Goal: Task Accomplishment & Management: Complete application form

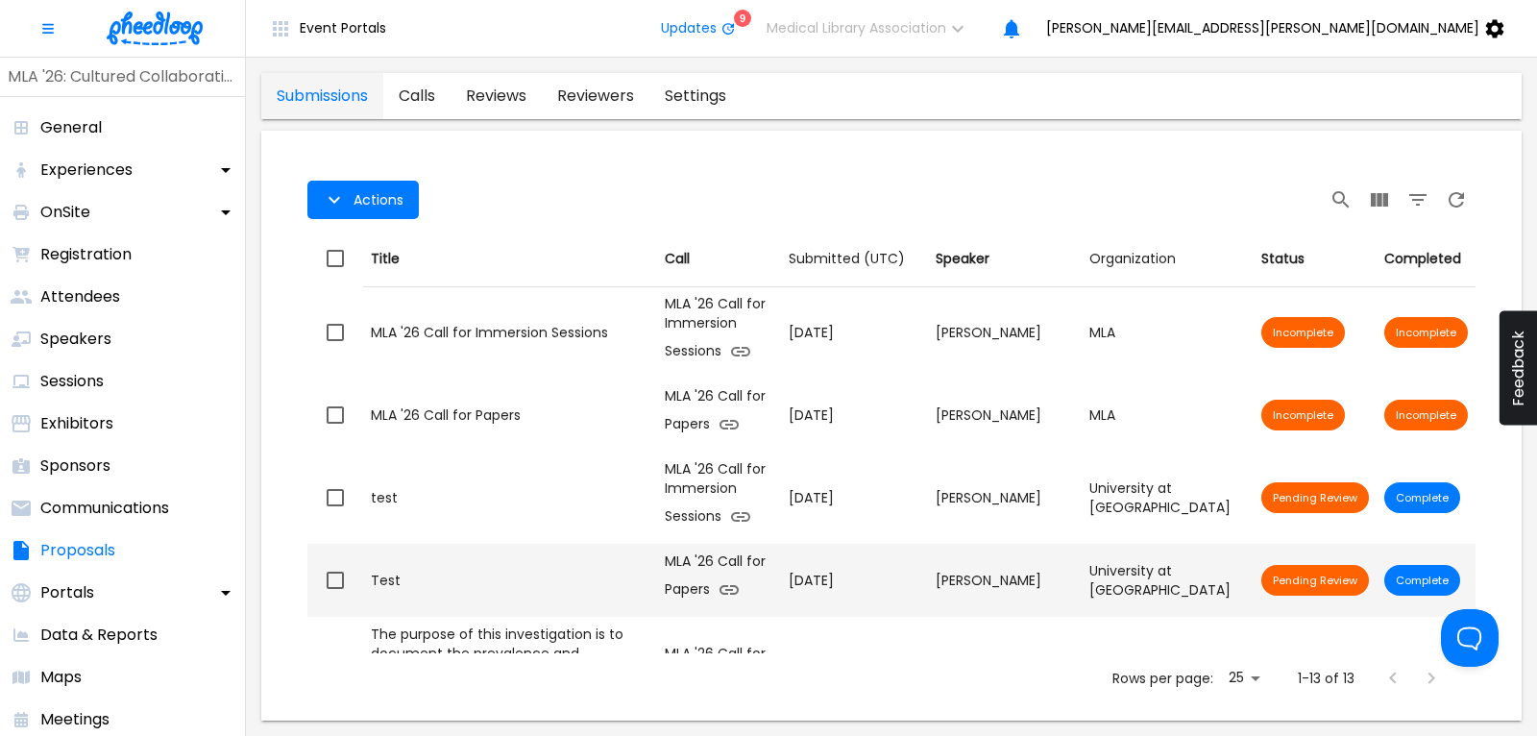
click at [335, 581] on input "checkbox" at bounding box center [335, 580] width 40 height 40
checkbox input "true"
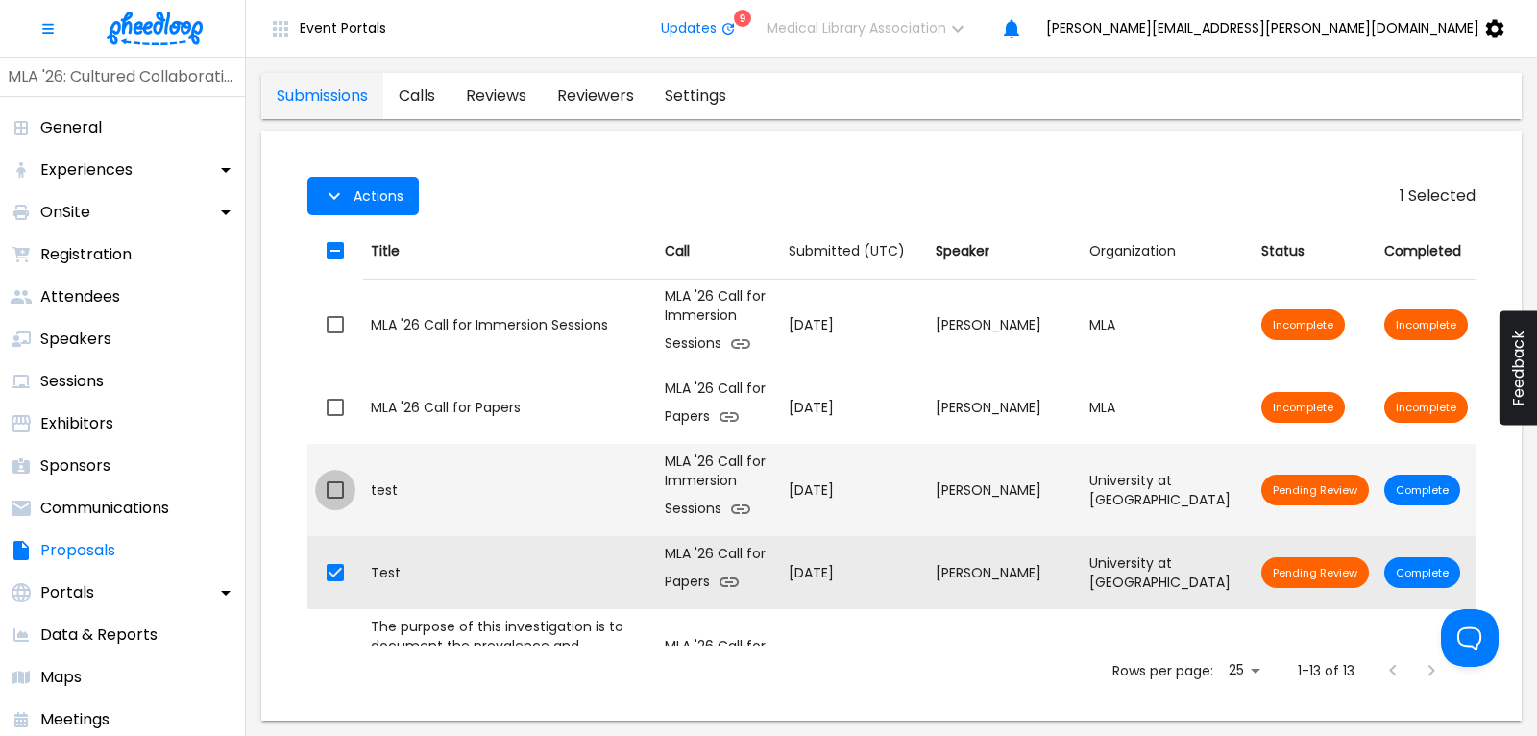
click at [339, 489] on input "checkbox" at bounding box center [335, 490] width 40 height 40
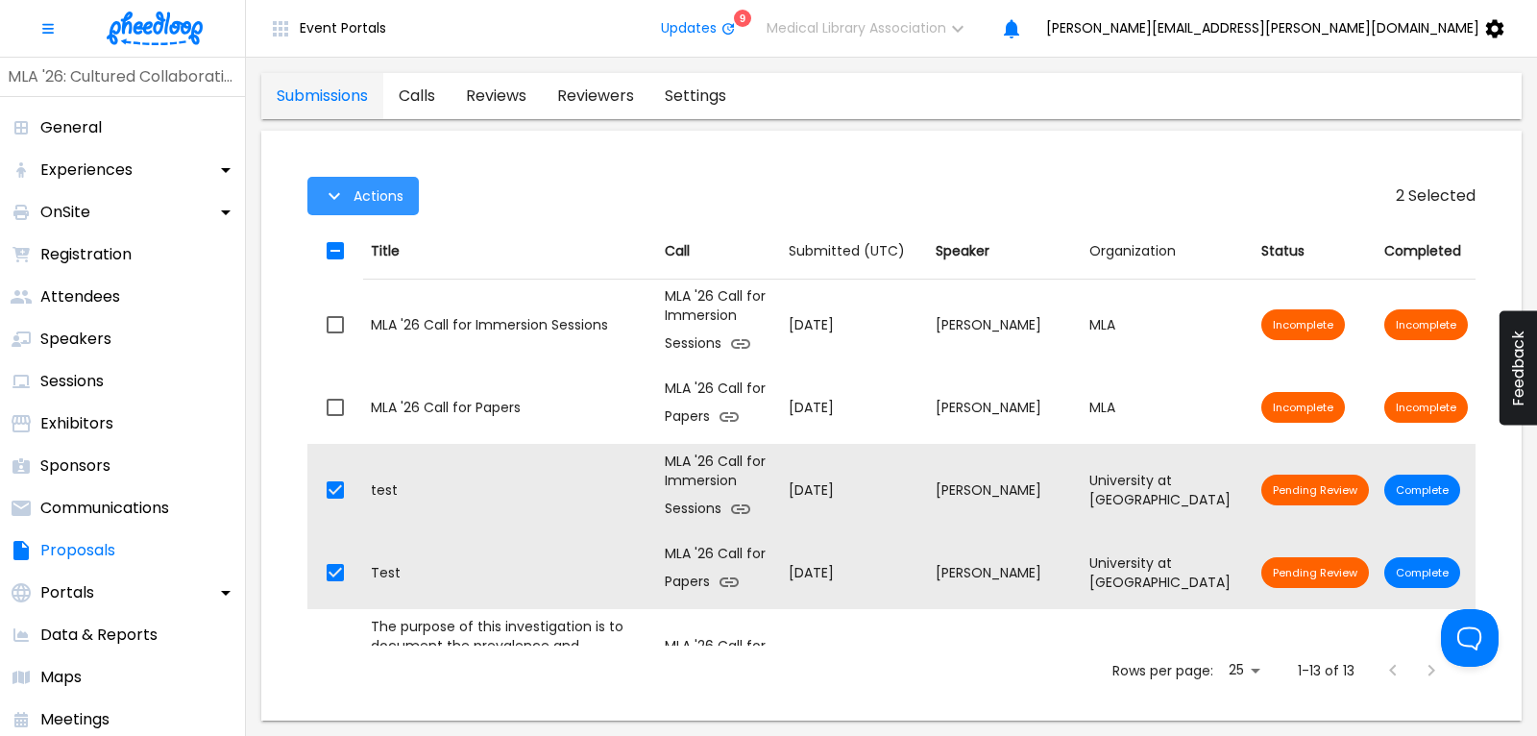
click at [378, 197] on span "Actions" at bounding box center [378, 195] width 50 height 15
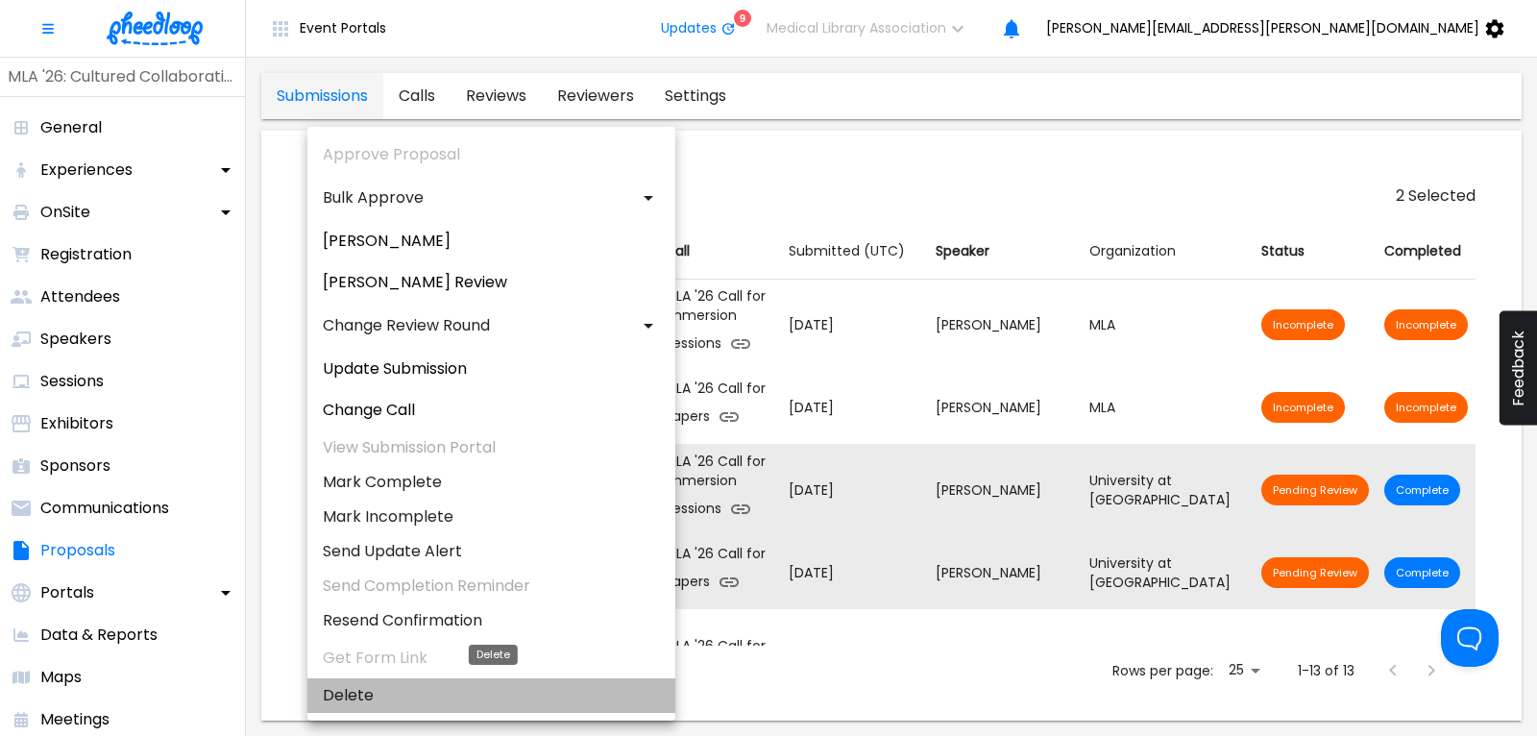
click at [362, 694] on li "Delete" at bounding box center [491, 695] width 368 height 35
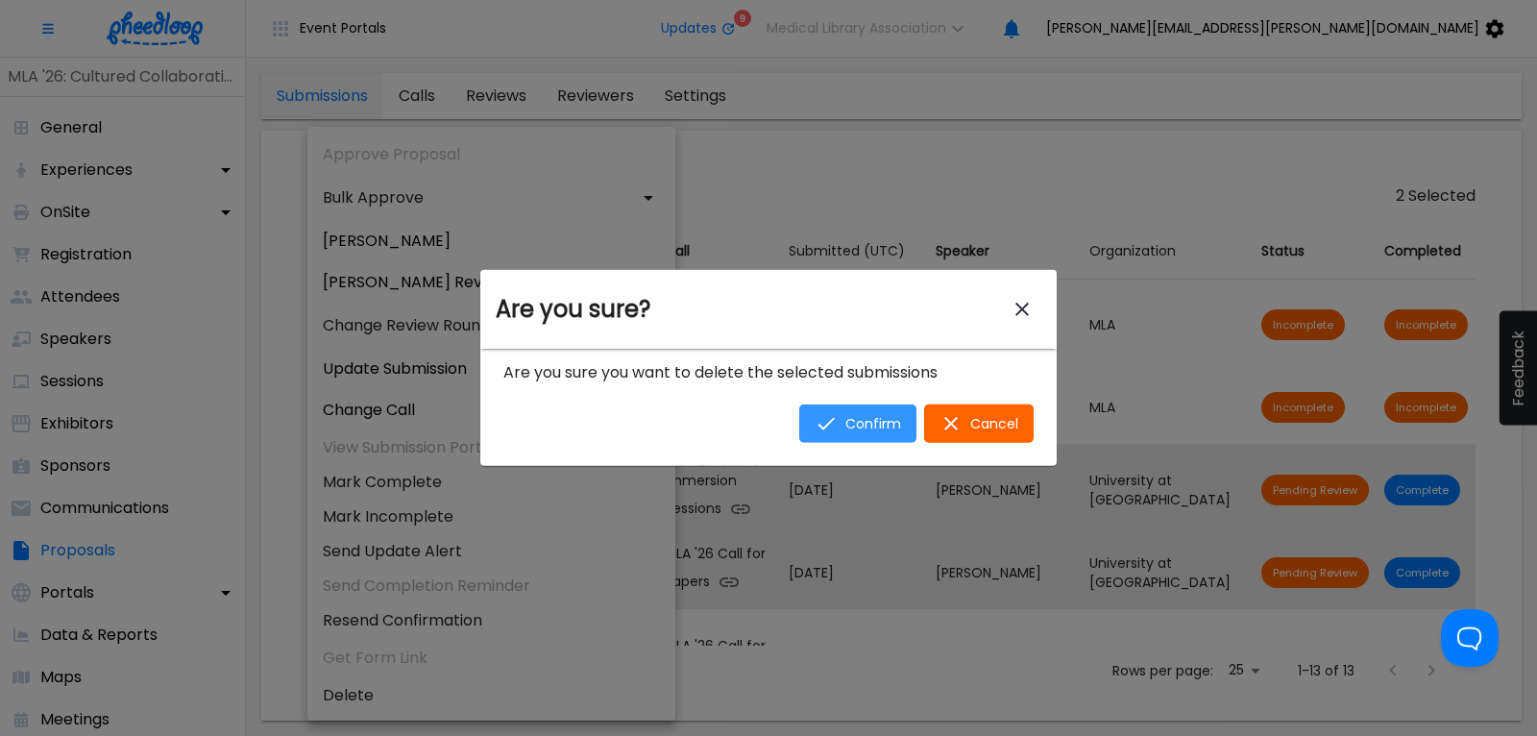
click at [860, 426] on span "Confirm" at bounding box center [873, 423] width 56 height 15
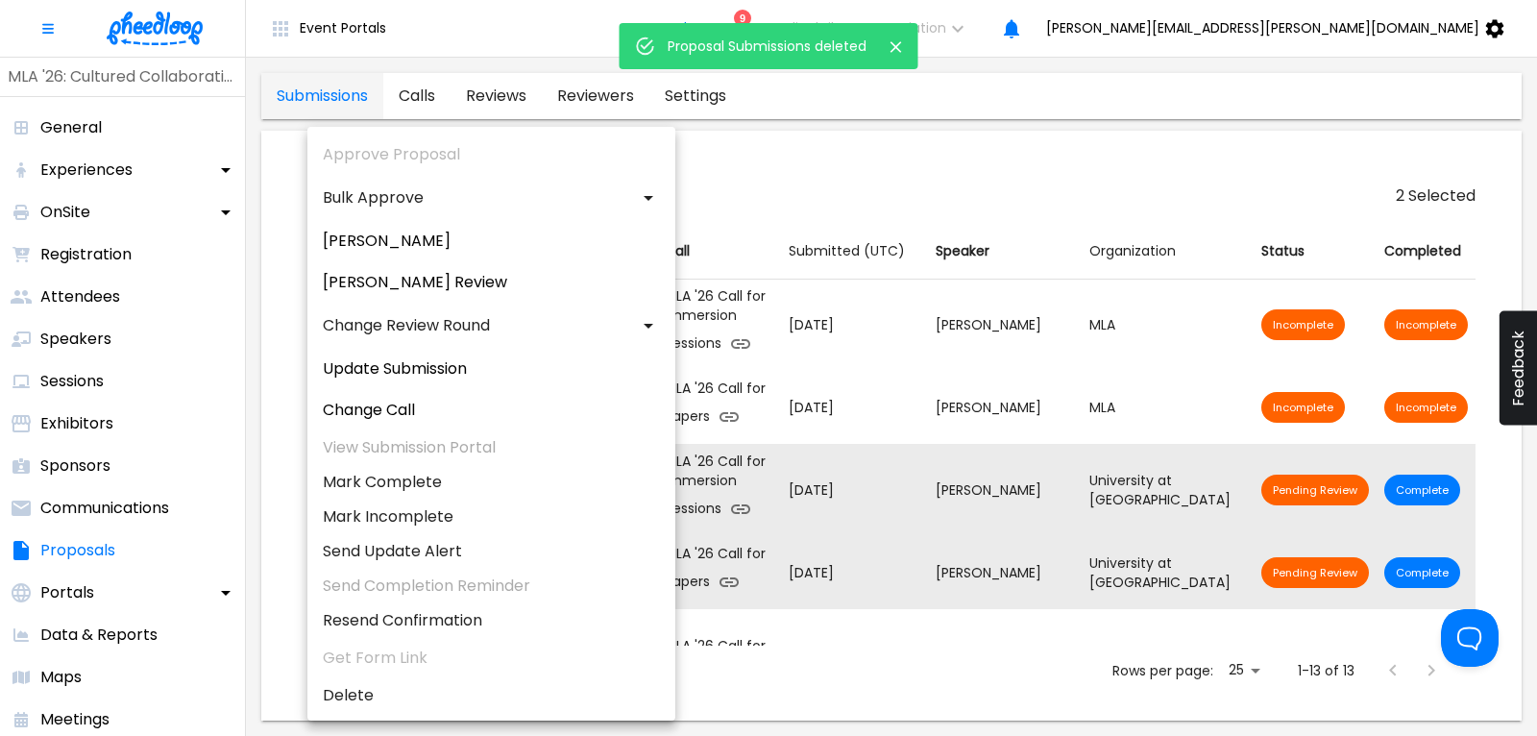
click at [843, 167] on div at bounding box center [768, 368] width 1537 height 736
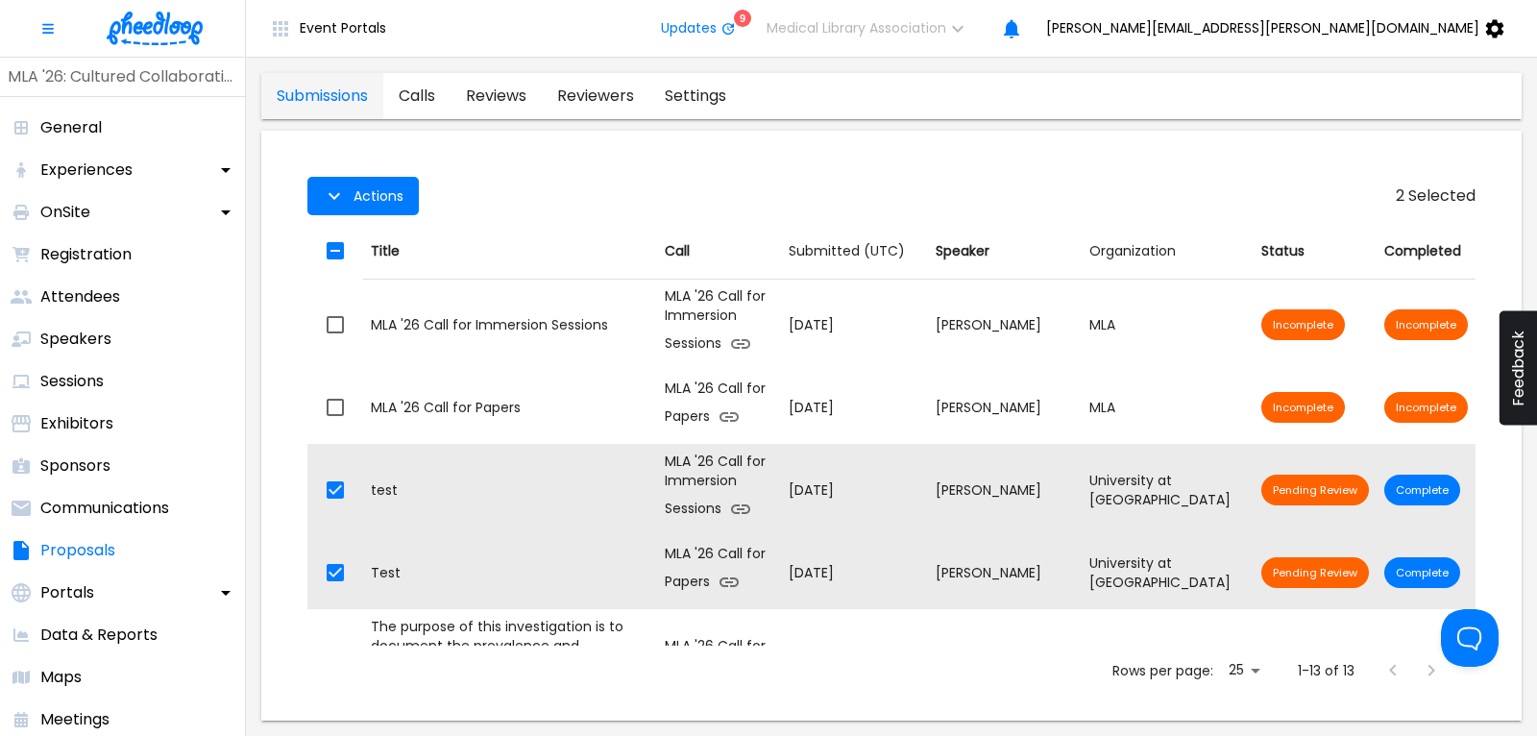
click at [586, 190] on div "2 Selected Actions" at bounding box center [891, 196] width 1168 height 54
click at [497, 233] on th "Title" at bounding box center [510, 251] width 294 height 56
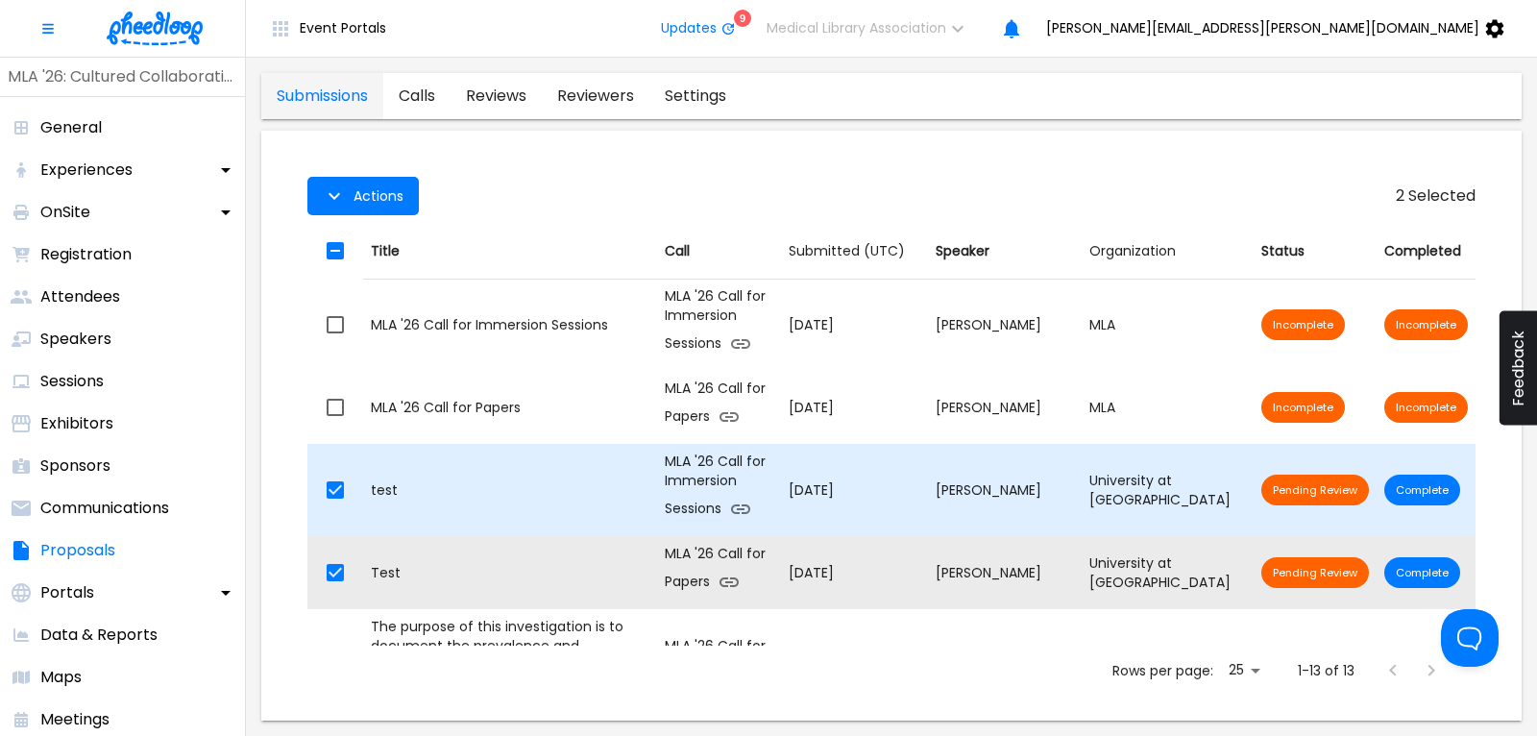
click at [332, 488] on input "checkbox" at bounding box center [335, 490] width 40 height 40
checkbox input "false"
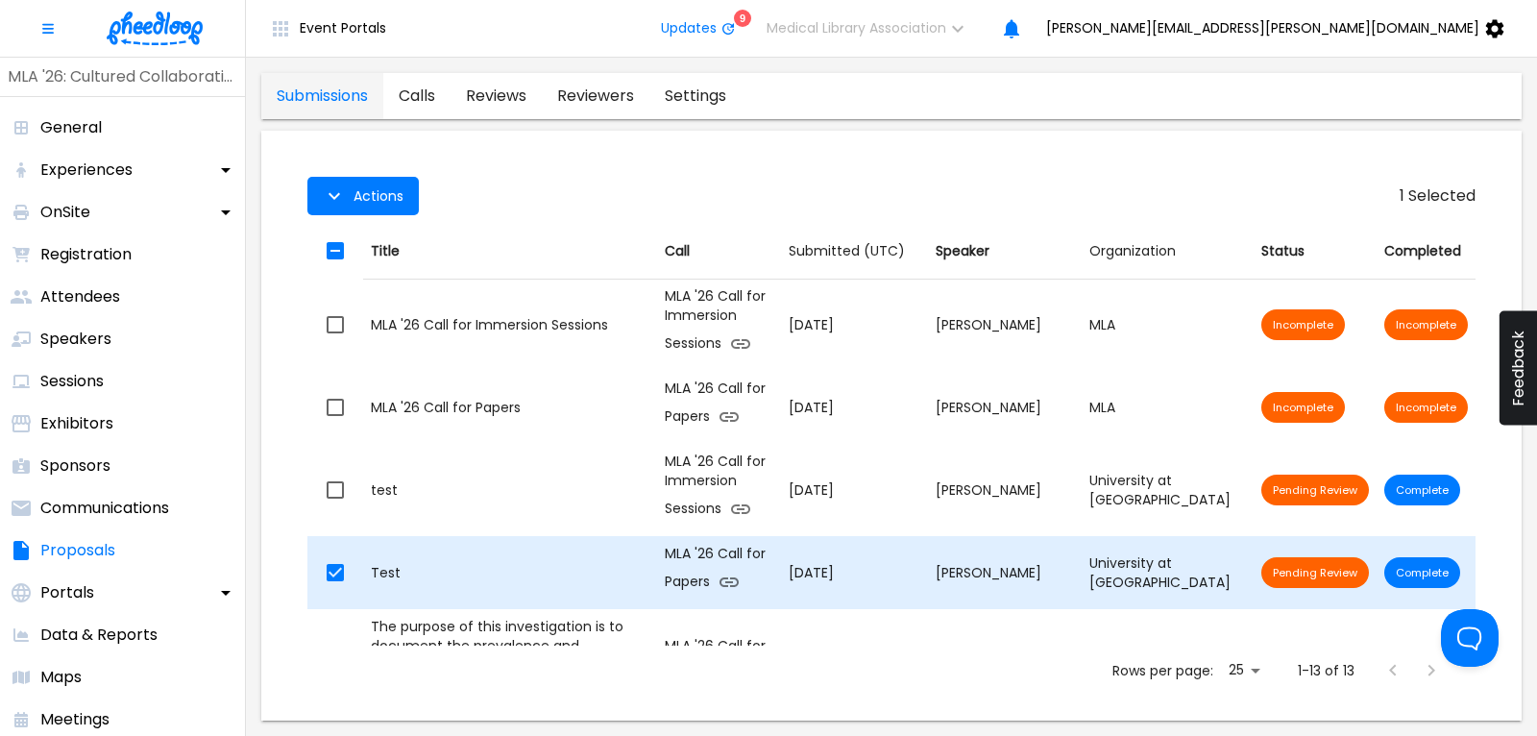
click at [339, 570] on input "checkbox" at bounding box center [335, 572] width 40 height 40
checkbox input "false"
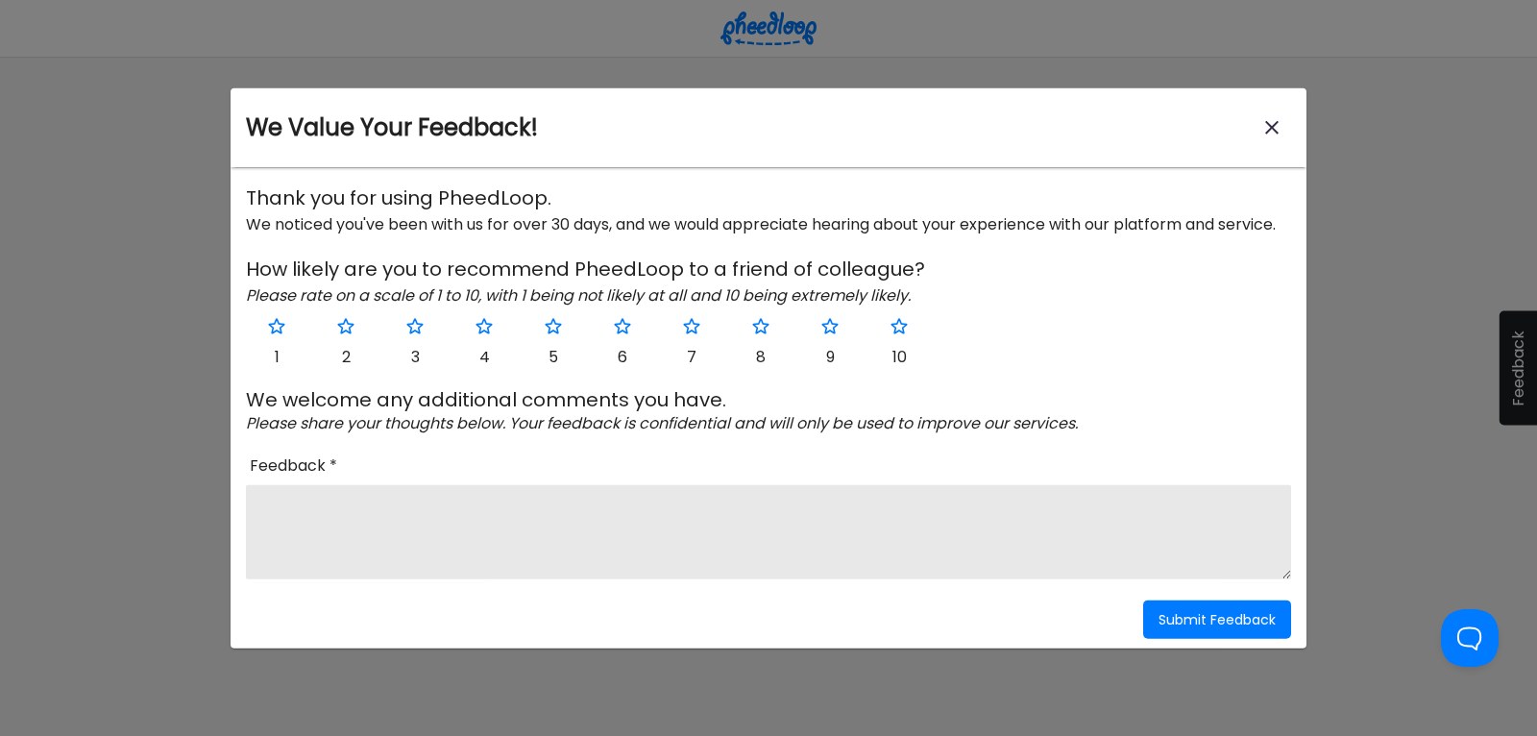
click at [1435, 209] on div "We Value Your Feedback! modal" at bounding box center [768, 368] width 1537 height 736
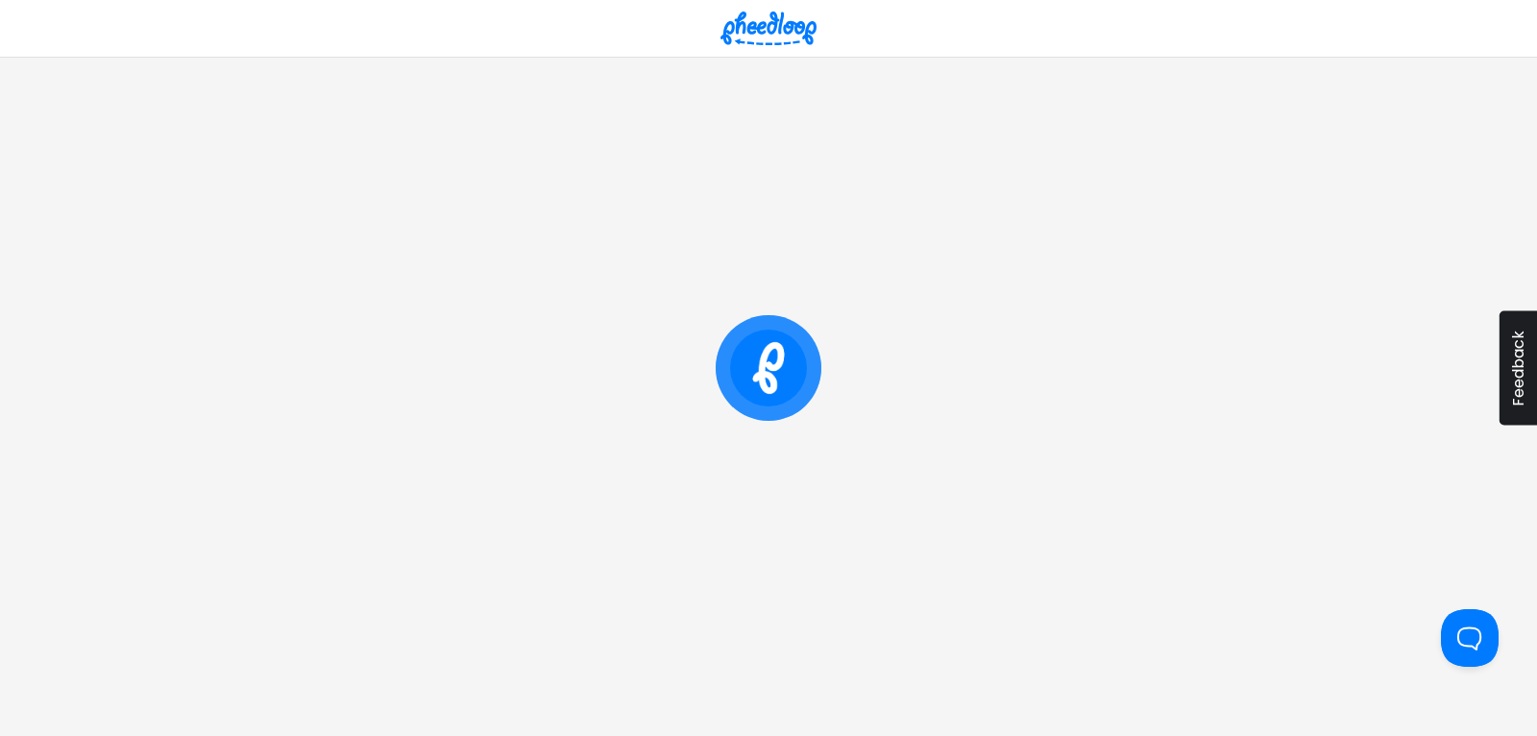
click at [744, 36] on img at bounding box center [768, 29] width 96 height 34
click at [756, 26] on img at bounding box center [768, 29] width 96 height 34
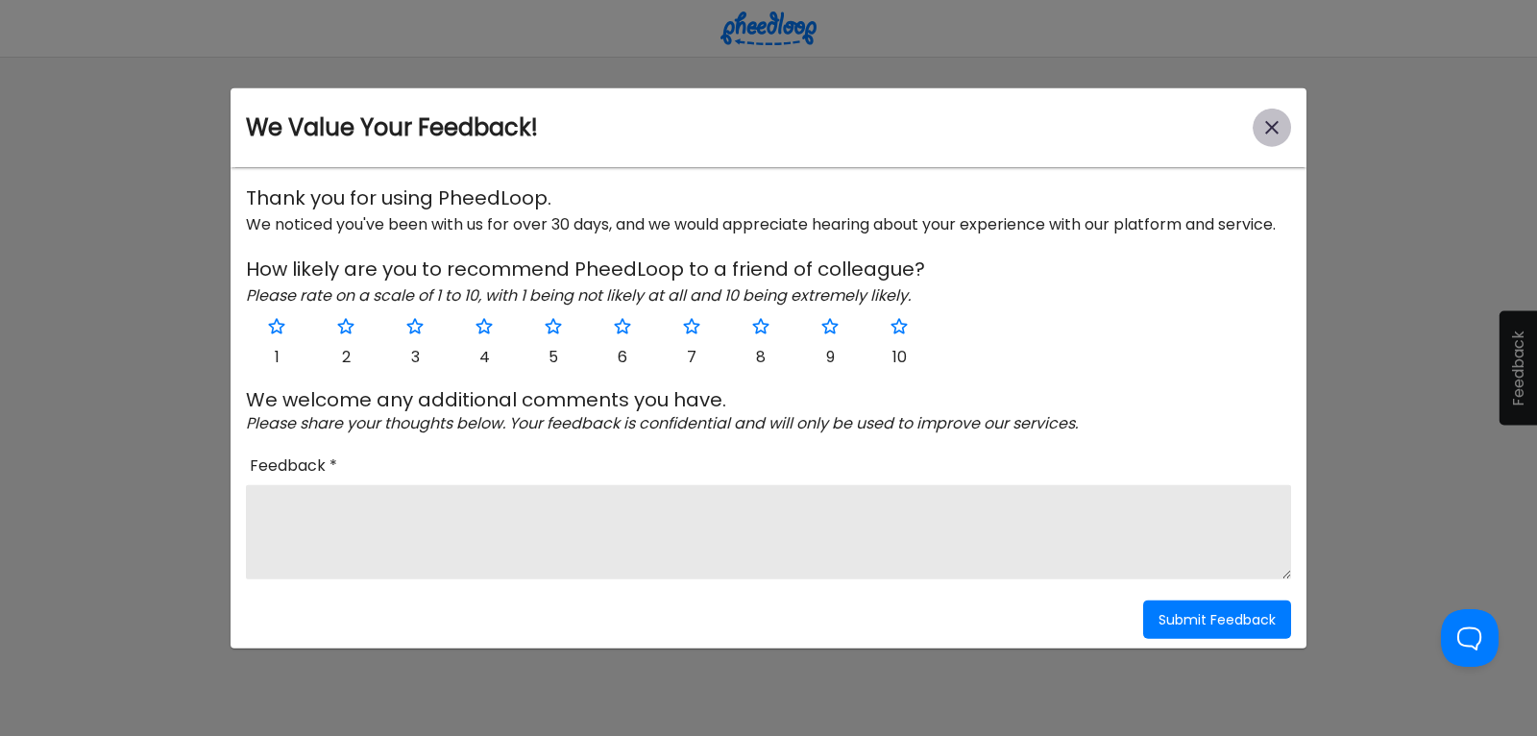
click at [1272, 121] on icon "close-modal" at bounding box center [1271, 127] width 23 height 23
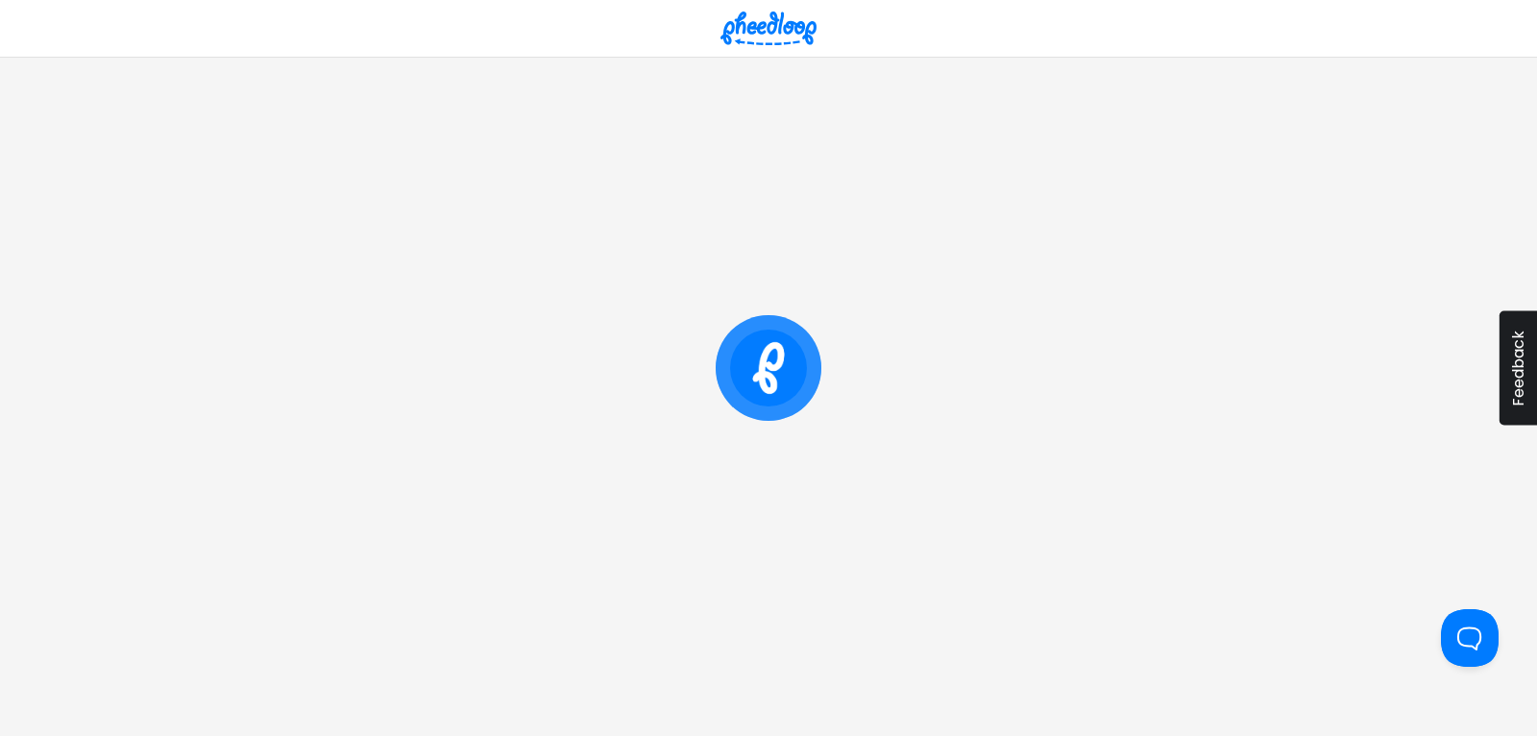
click at [750, 33] on img at bounding box center [768, 29] width 96 height 34
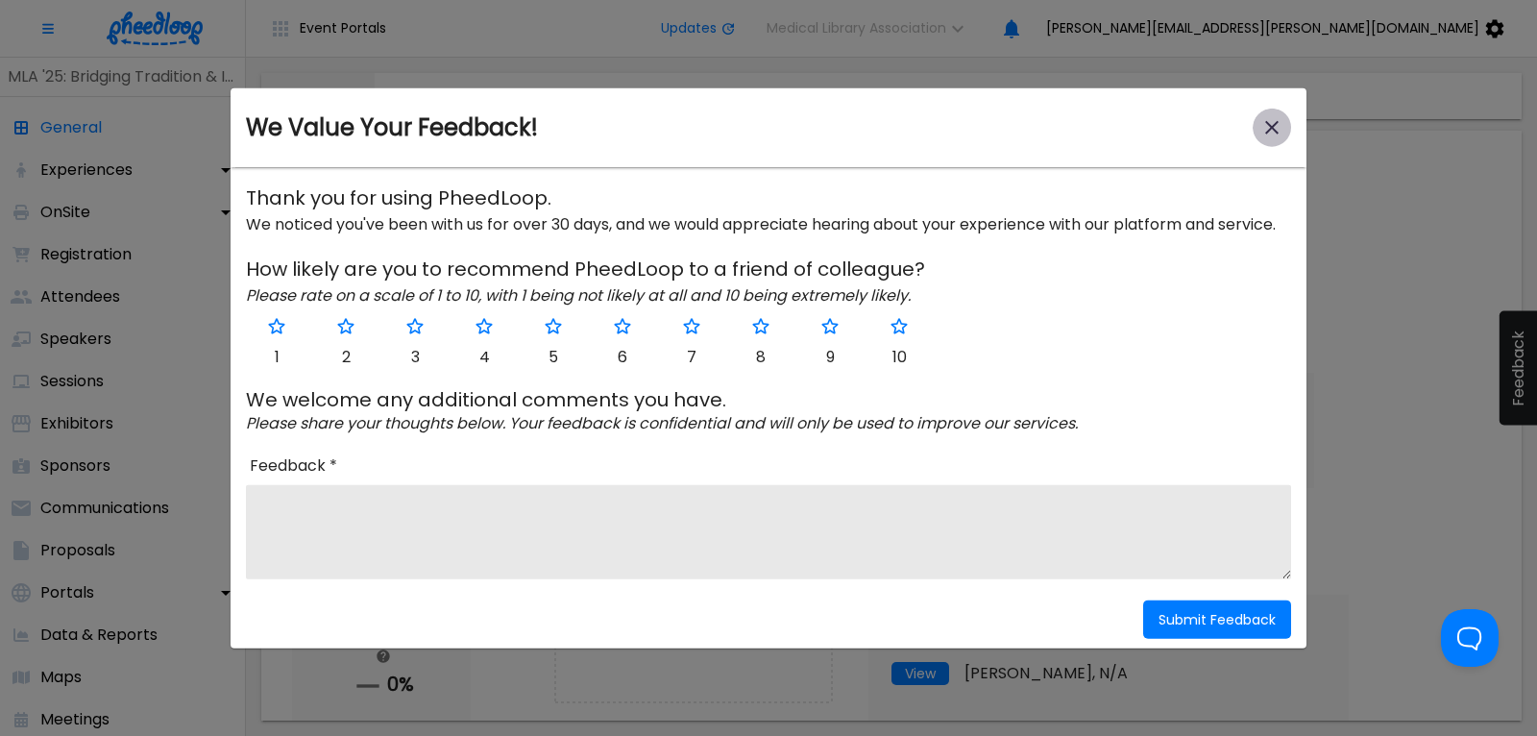
click at [1260, 124] on button "close-modal" at bounding box center [1271, 128] width 38 height 38
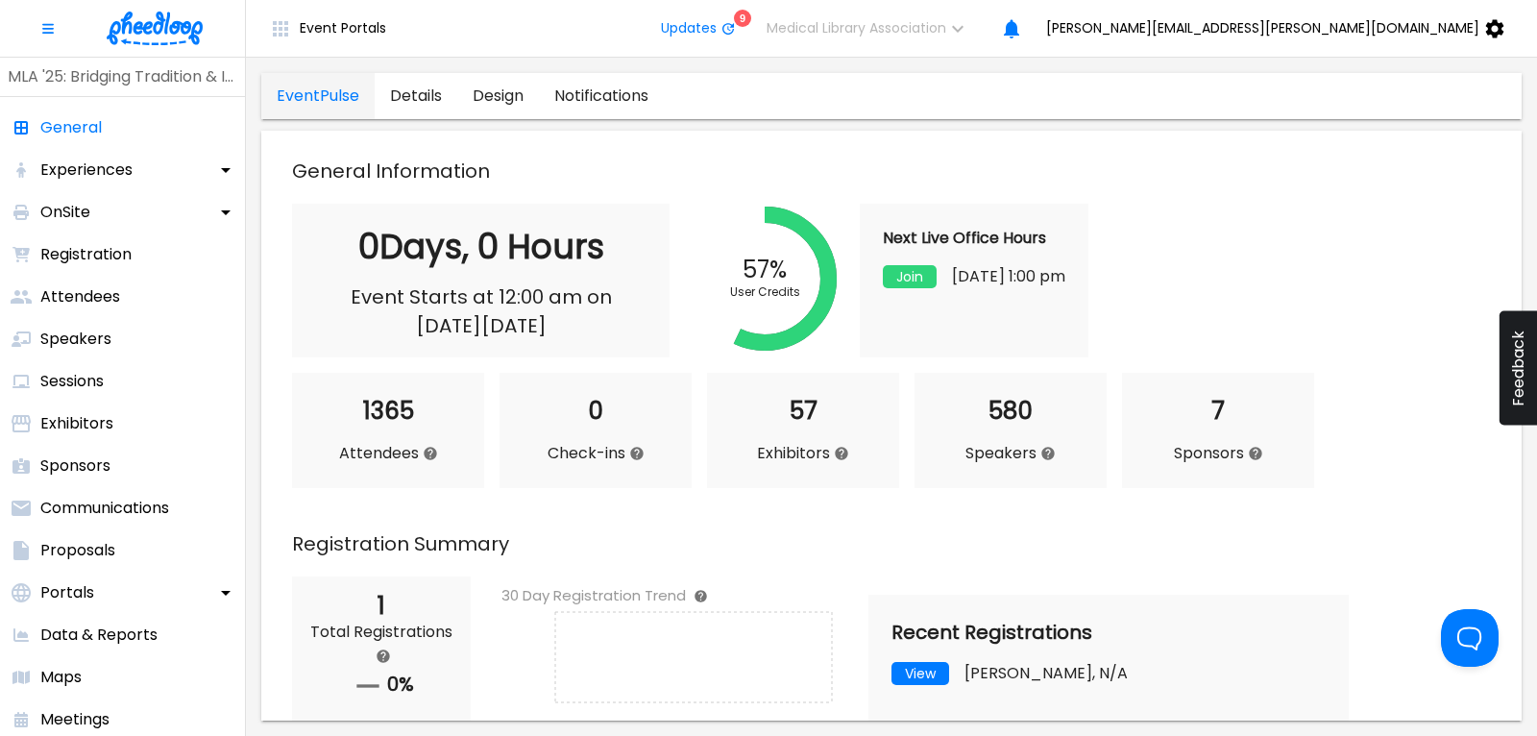
click at [138, 26] on img at bounding box center [155, 29] width 96 height 34
click at [187, 12] on div at bounding box center [123, 29] width 246 height 58
click at [182, 20] on img at bounding box center [155, 29] width 96 height 34
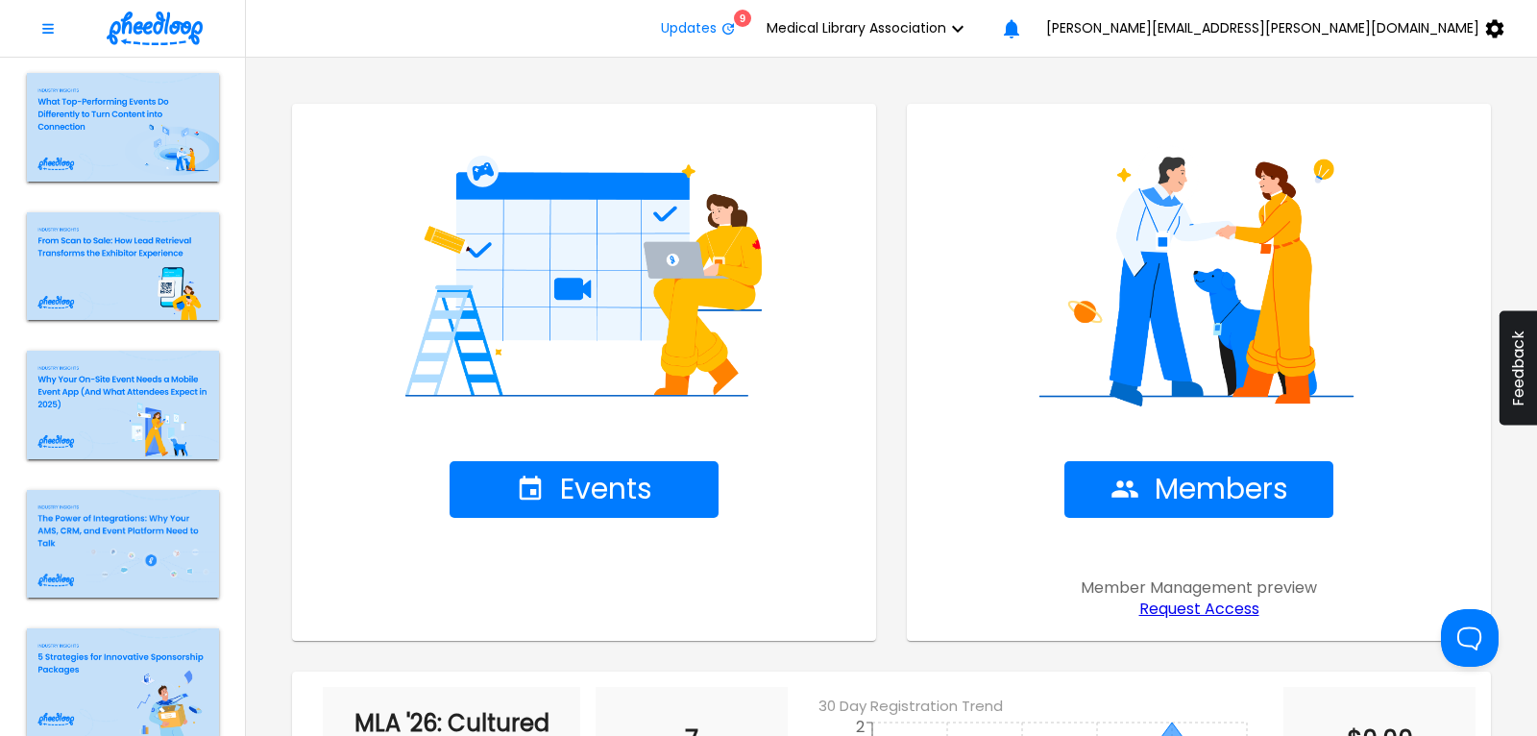
click at [1488, 78] on section "Events Members Member Management preview Request Access MLA '26: Cultured Colla…" at bounding box center [891, 397] width 1291 height 678
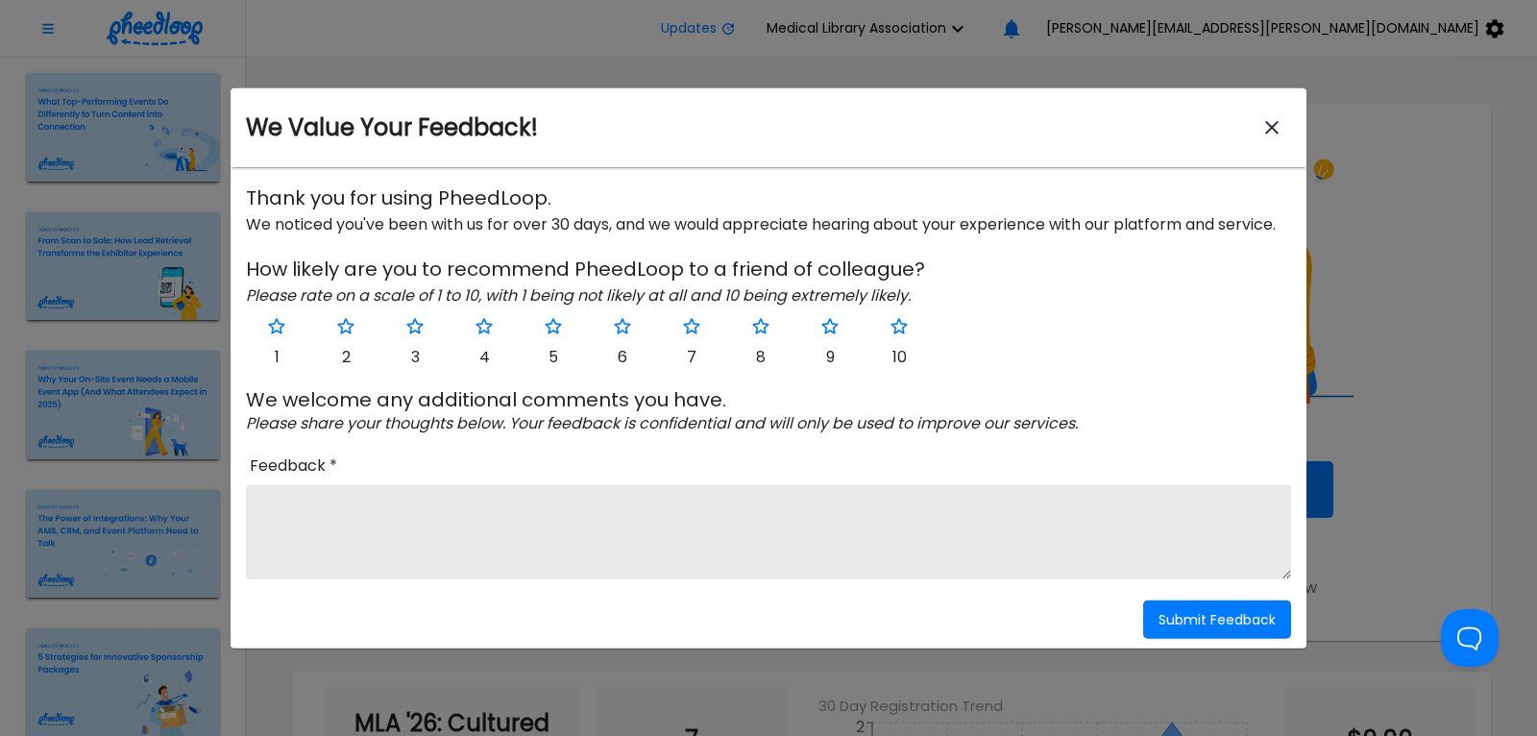
click at [1271, 123] on icon "close-modal" at bounding box center [1271, 127] width 23 height 23
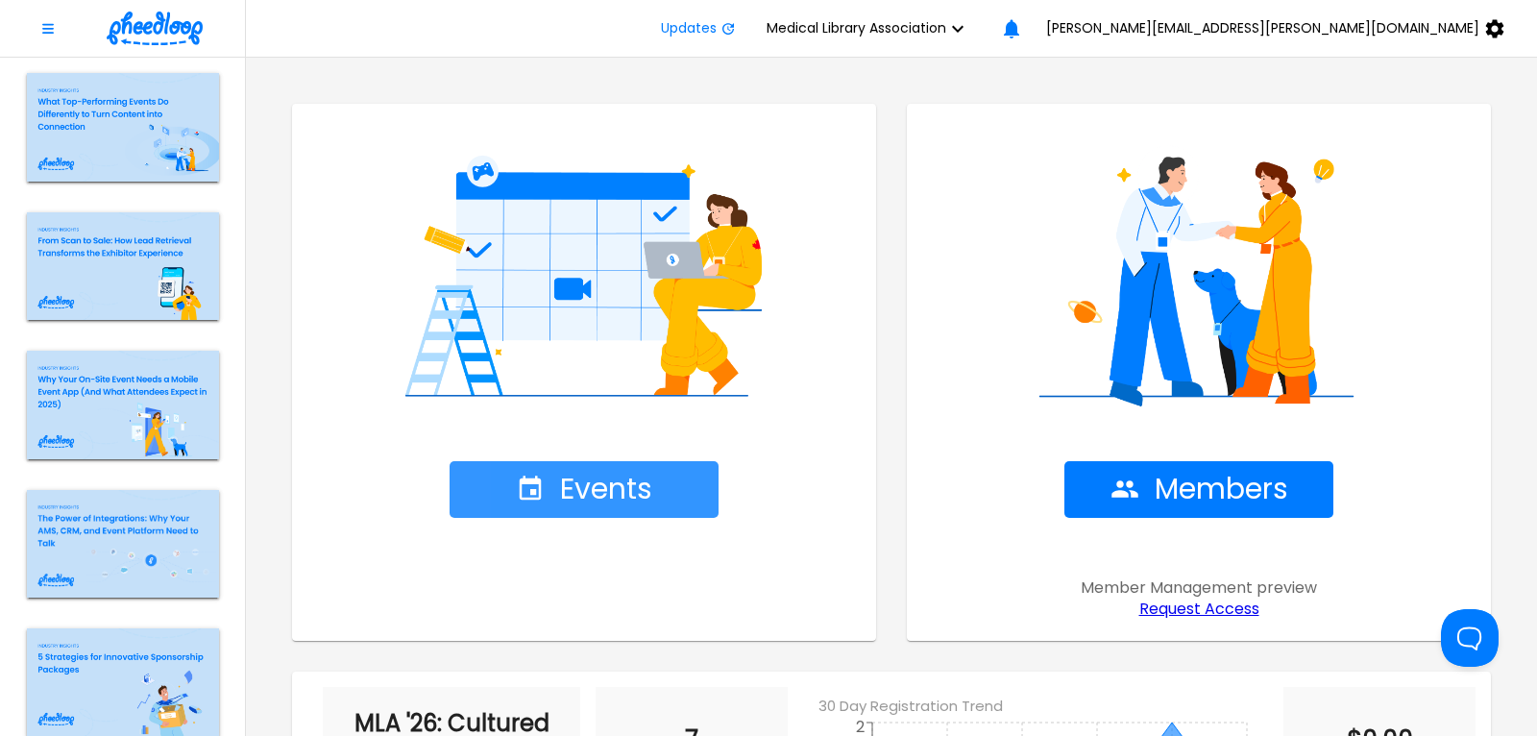
click at [605, 490] on span "Events" at bounding box center [584, 490] width 136 height 34
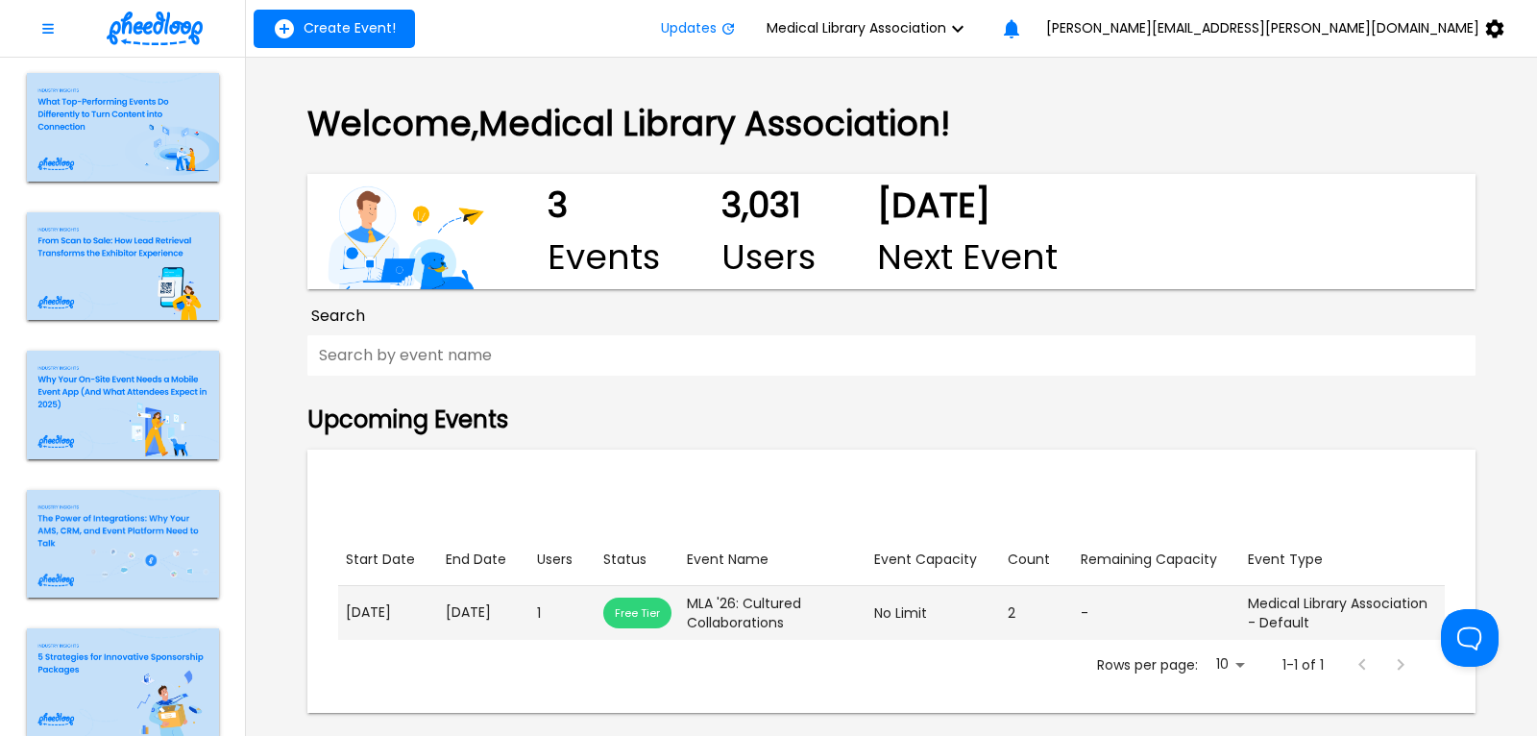
click at [464, 622] on p "[DATE]" at bounding box center [484, 612] width 76 height 20
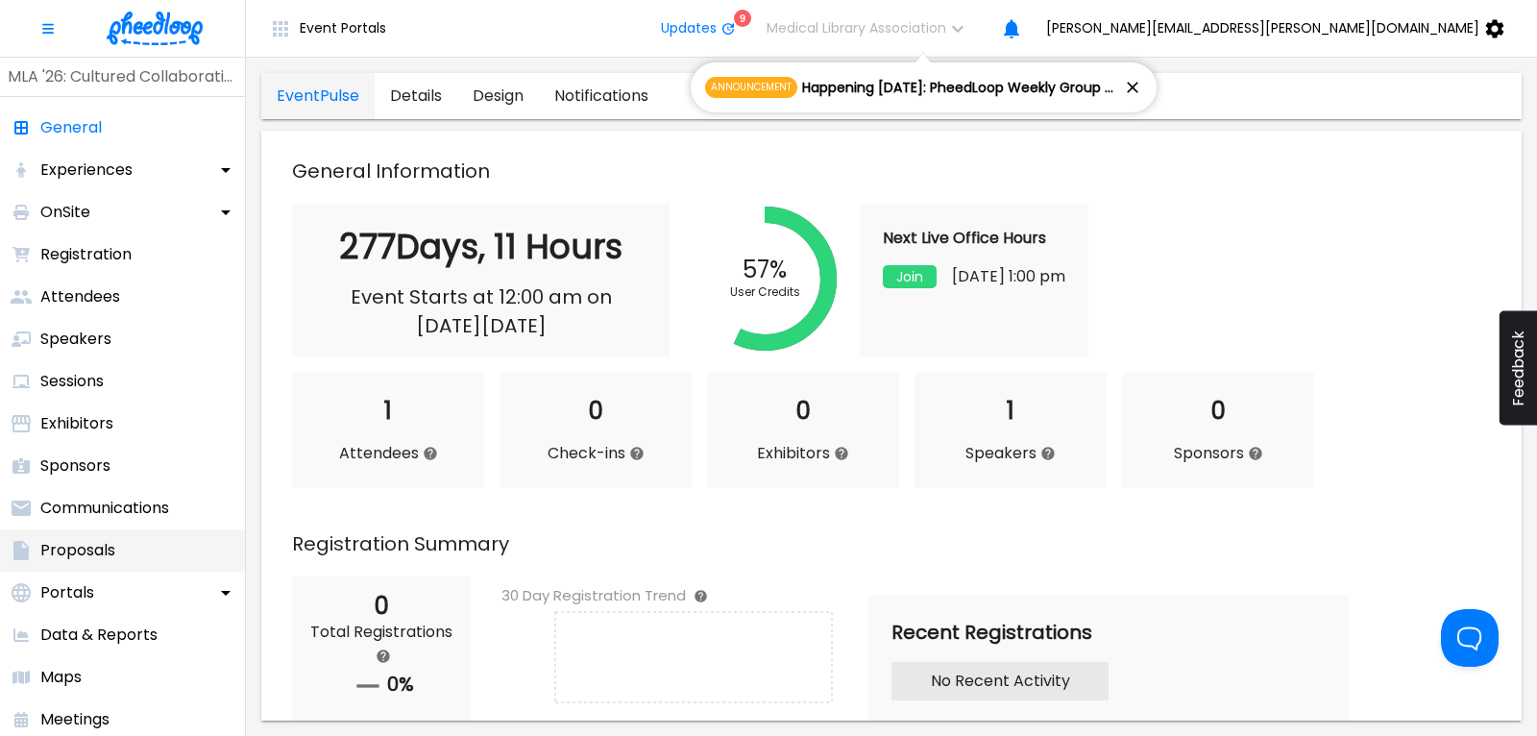
click at [104, 541] on p "Proposals" at bounding box center [77, 550] width 75 height 23
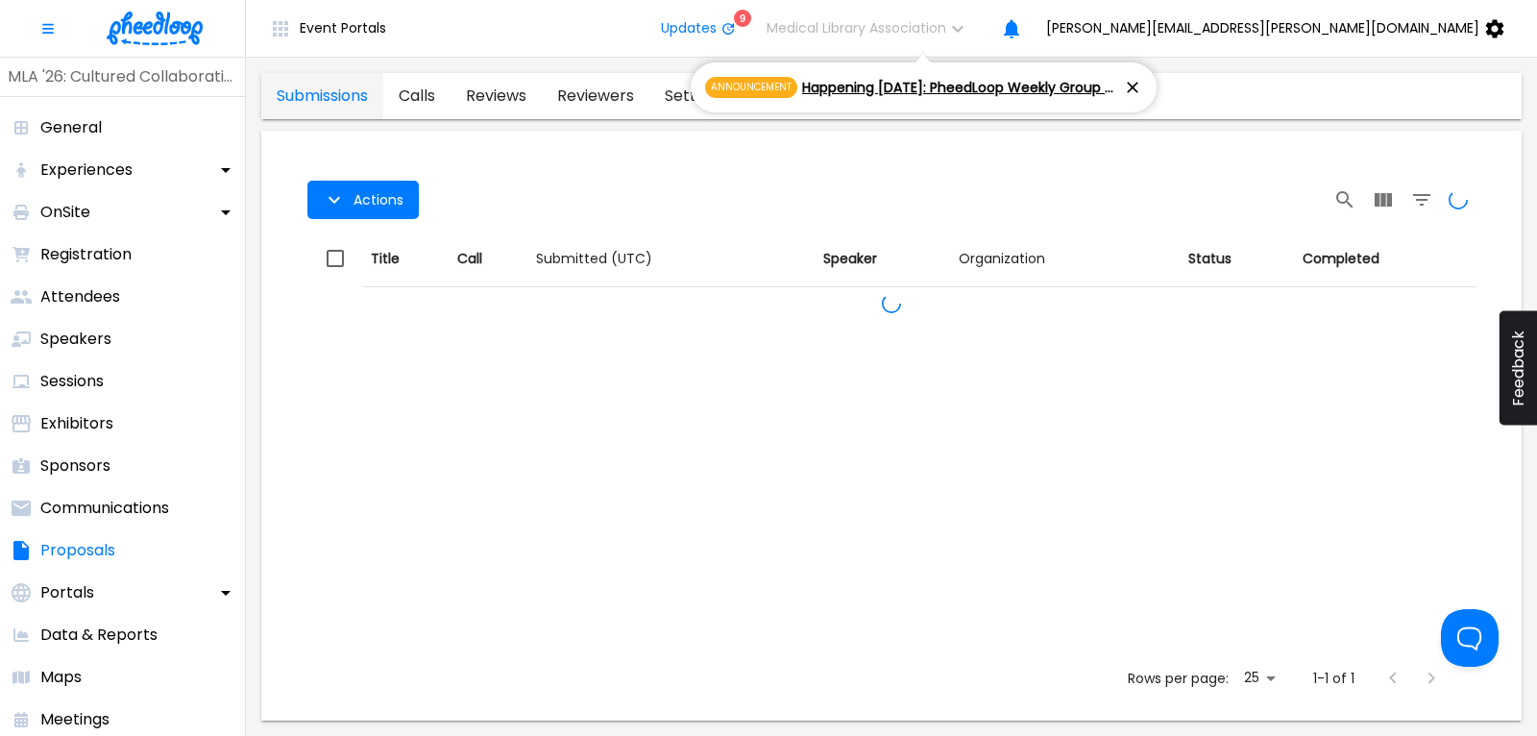
click at [1133, 85] on icon at bounding box center [1133, 88] width 12 height 12
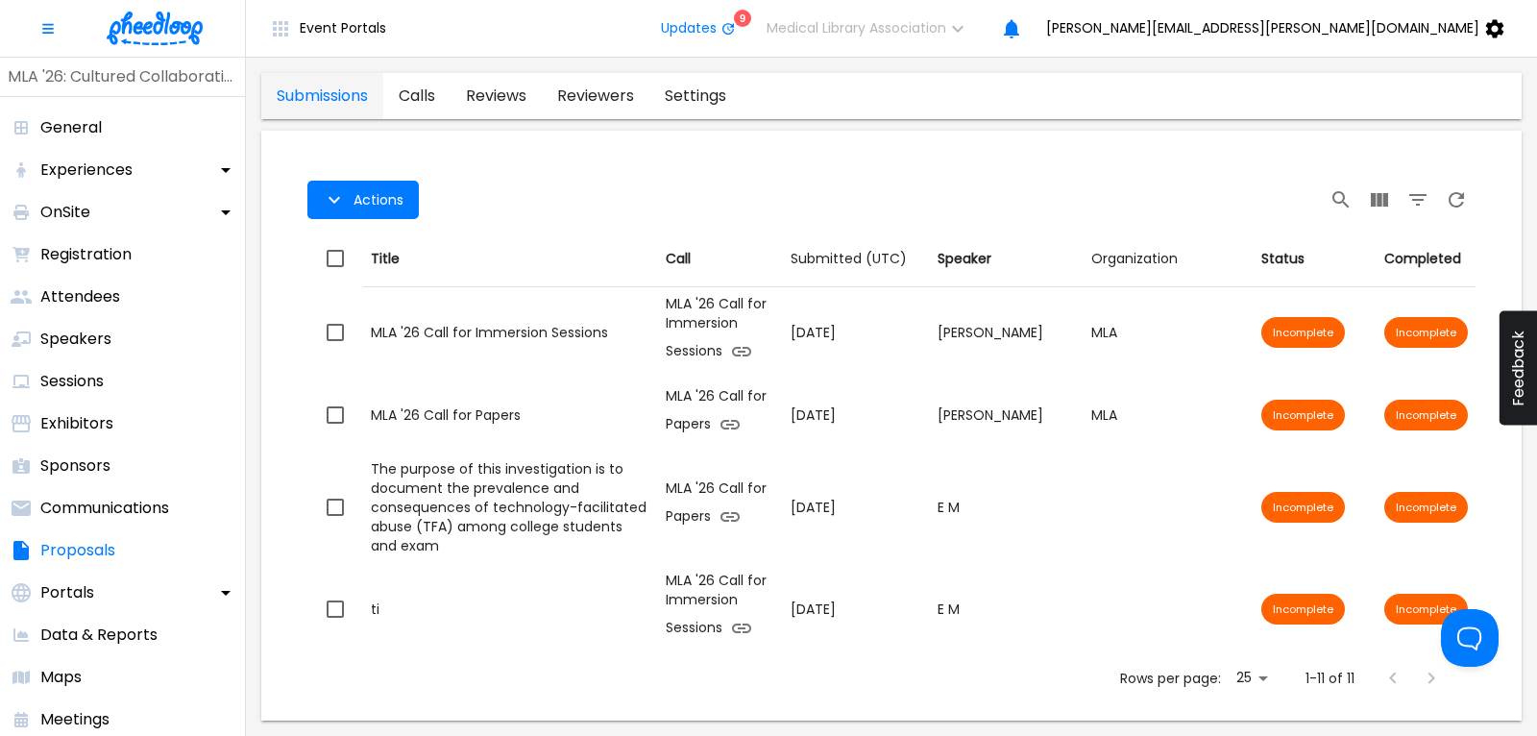
click at [416, 94] on link "calls" at bounding box center [416, 96] width 67 height 46
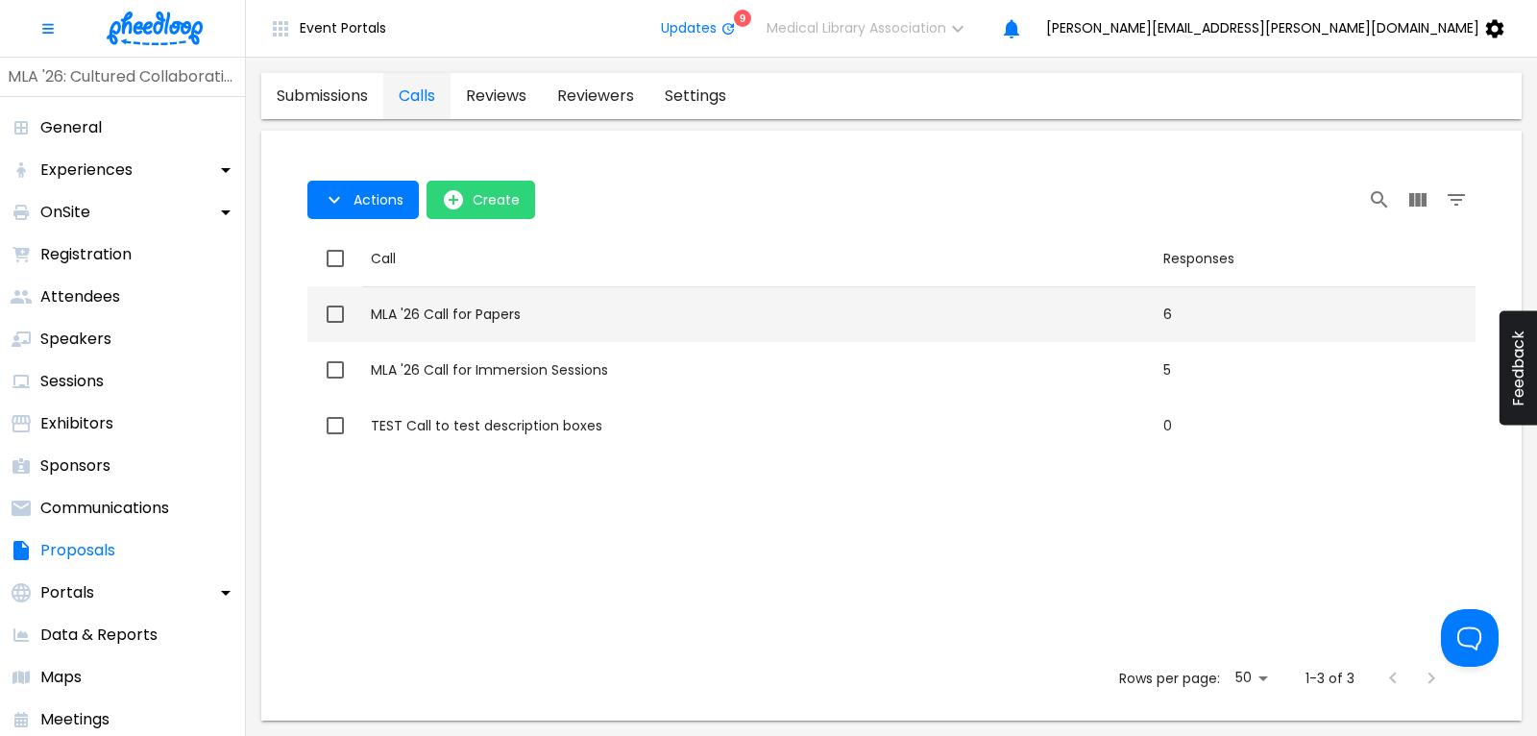
click at [465, 312] on div "MLA '26 Call for Papers" at bounding box center [759, 313] width 777 height 19
checkbox input "true"
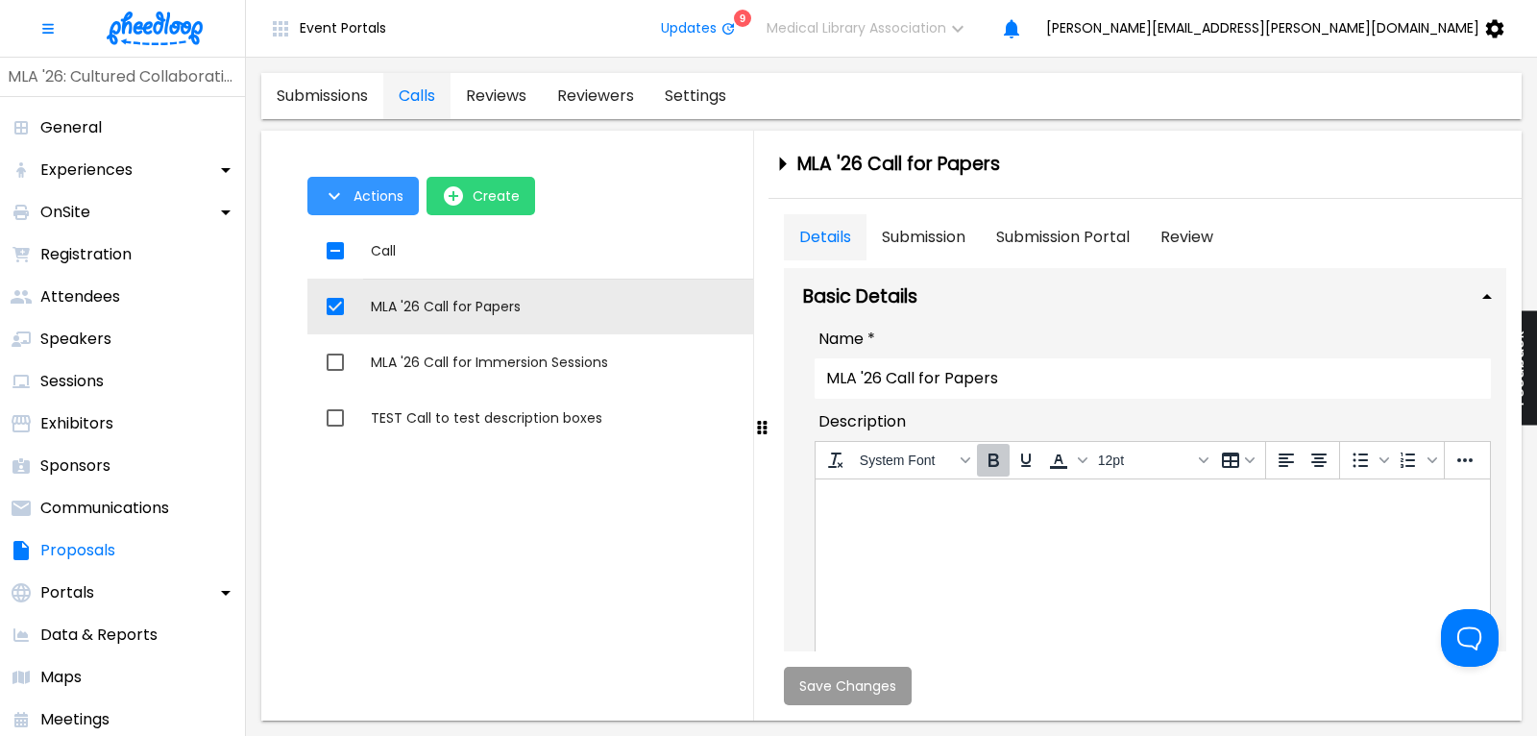
click at [377, 195] on span "Actions" at bounding box center [378, 195] width 50 height 15
click at [376, 241] on li "Application Link" at bounding box center [381, 240] width 149 height 35
click at [1037, 545] on div at bounding box center [768, 368] width 1537 height 736
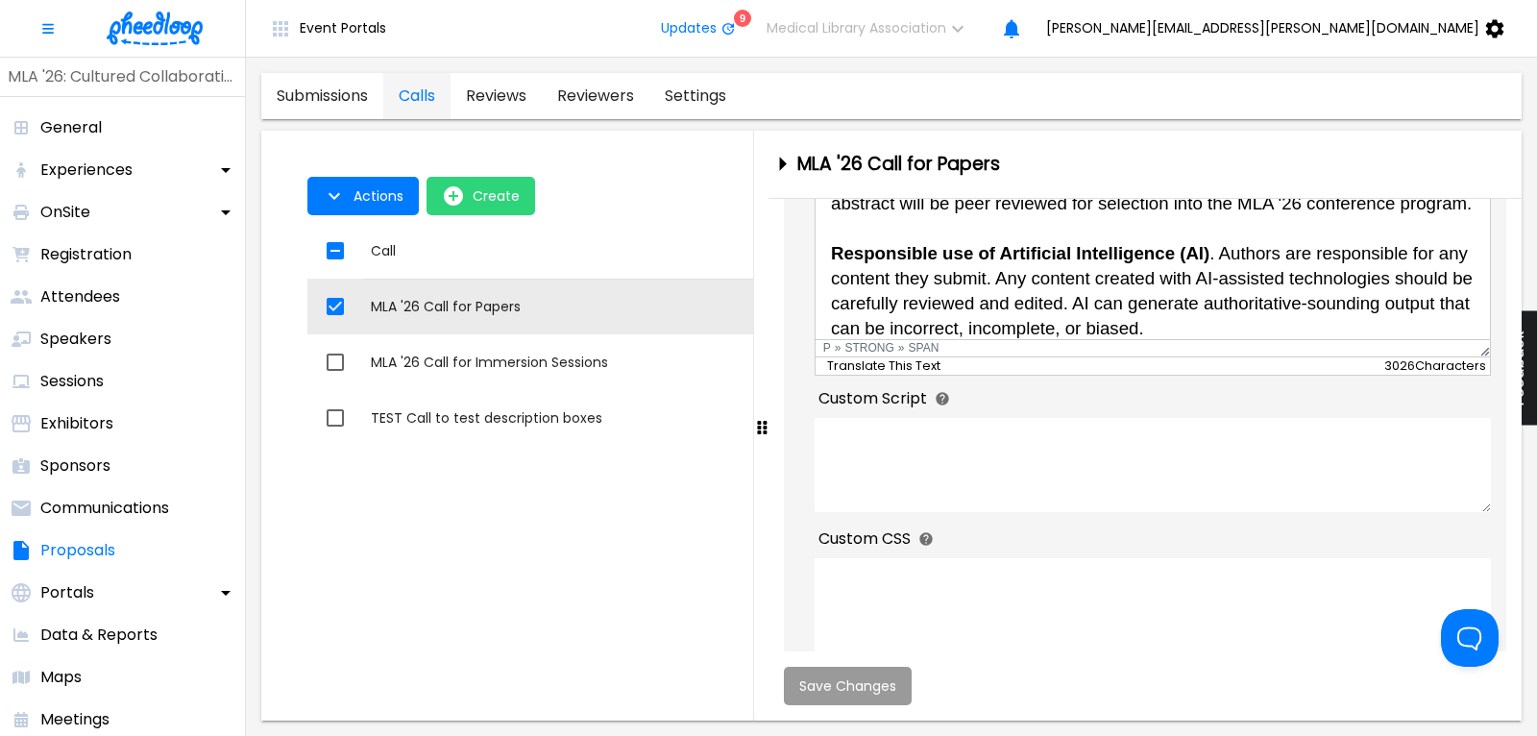
scroll to position [1186, 0]
